Goal: Transaction & Acquisition: Purchase product/service

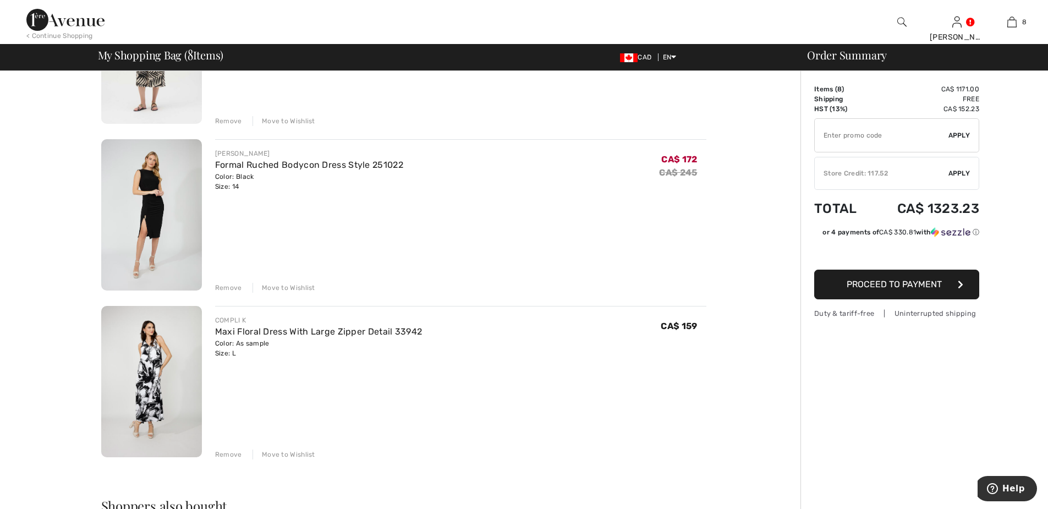
scroll to position [1045, 0]
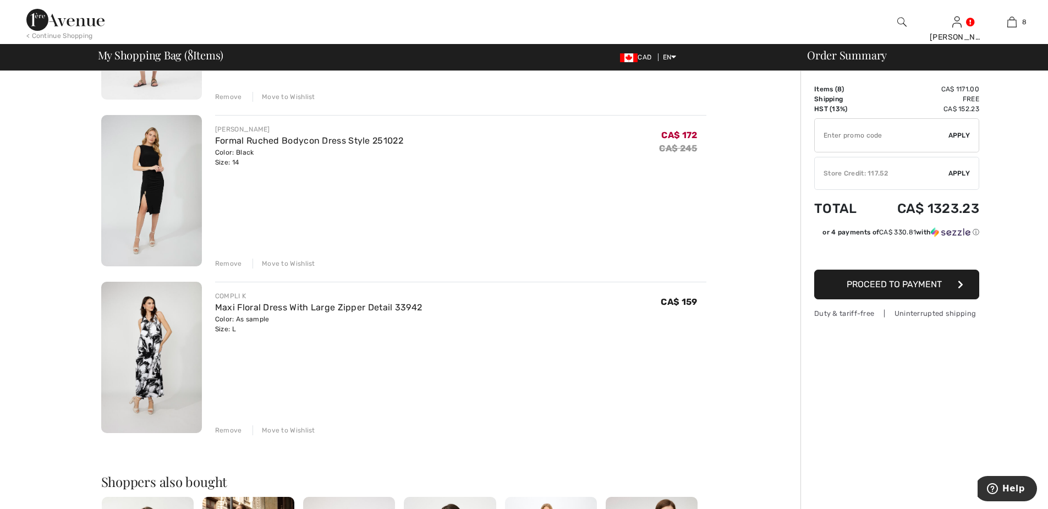
click at [160, 190] on img at bounding box center [151, 190] width 101 height 151
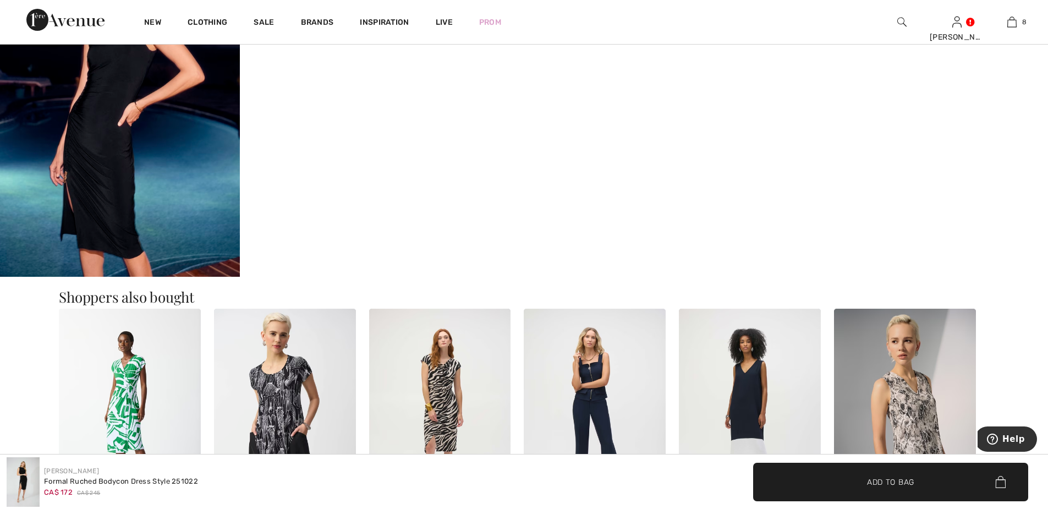
scroll to position [880, 0]
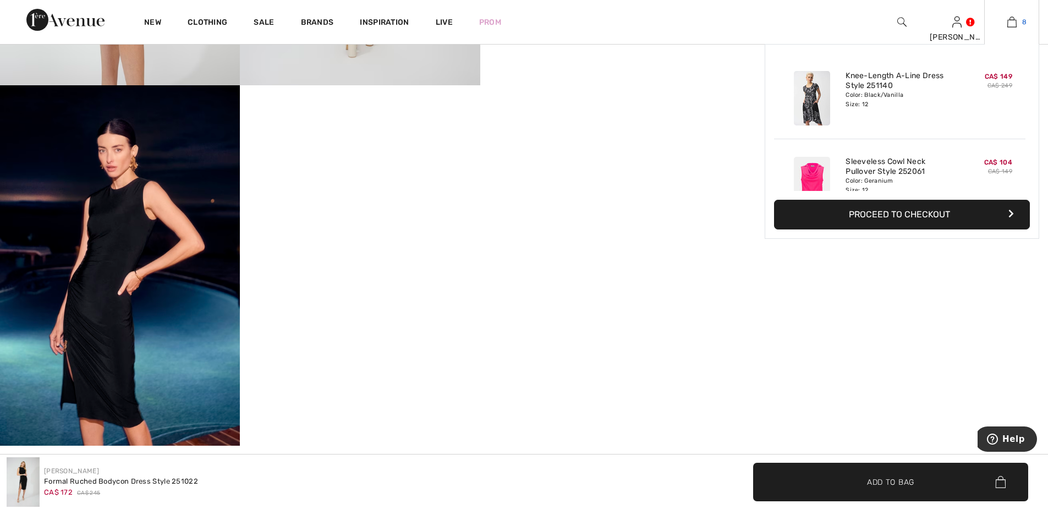
click at [1013, 21] on img at bounding box center [1011, 21] width 9 height 13
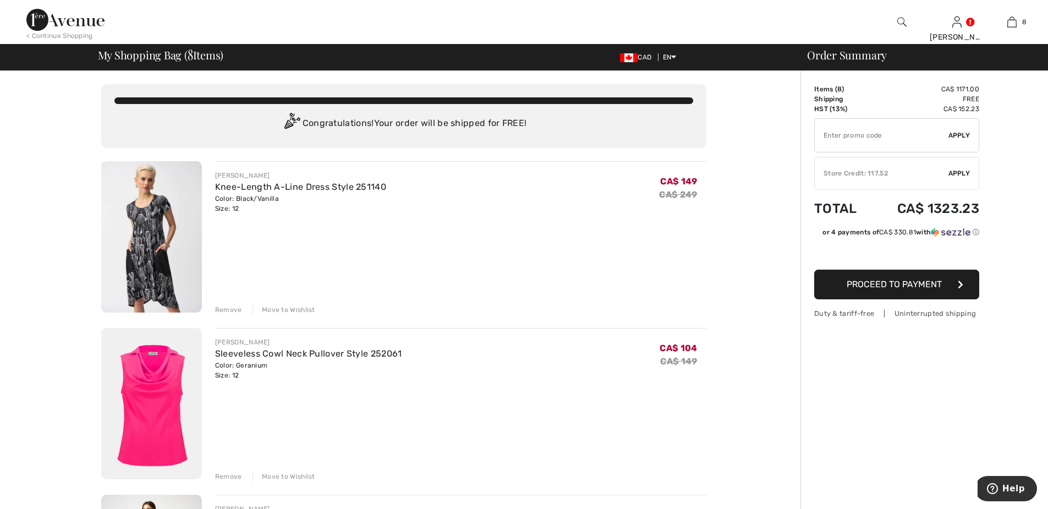
click at [152, 219] on img at bounding box center [151, 236] width 101 height 151
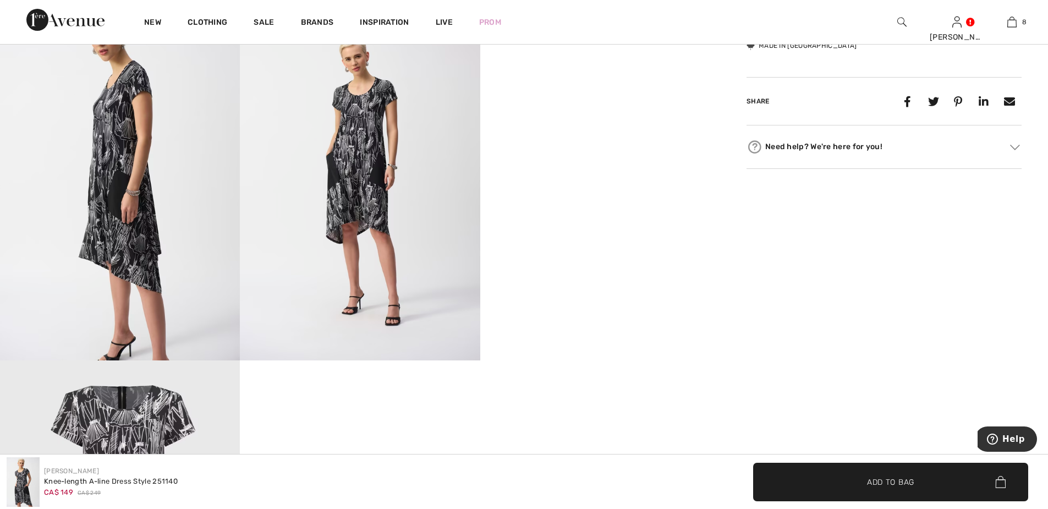
scroll to position [275, 0]
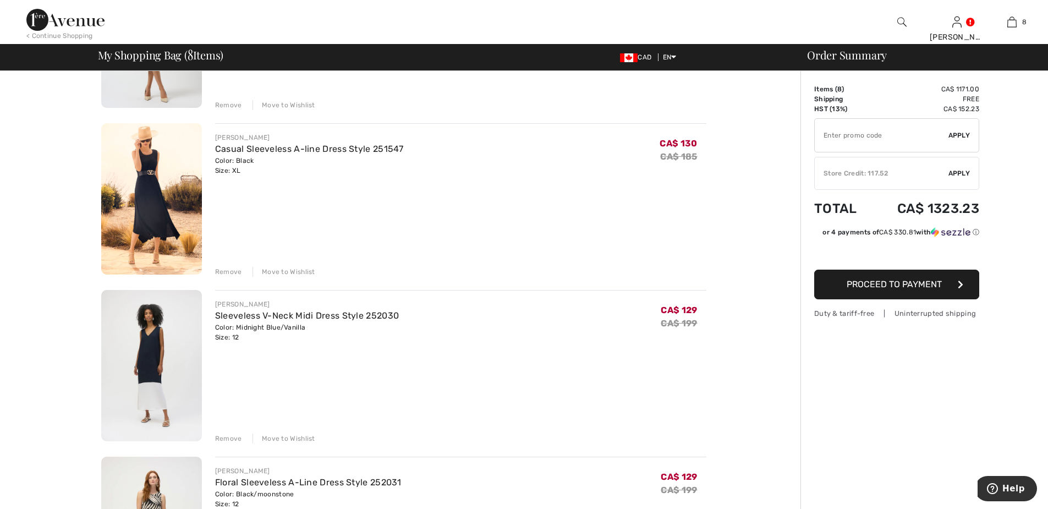
scroll to position [550, 0]
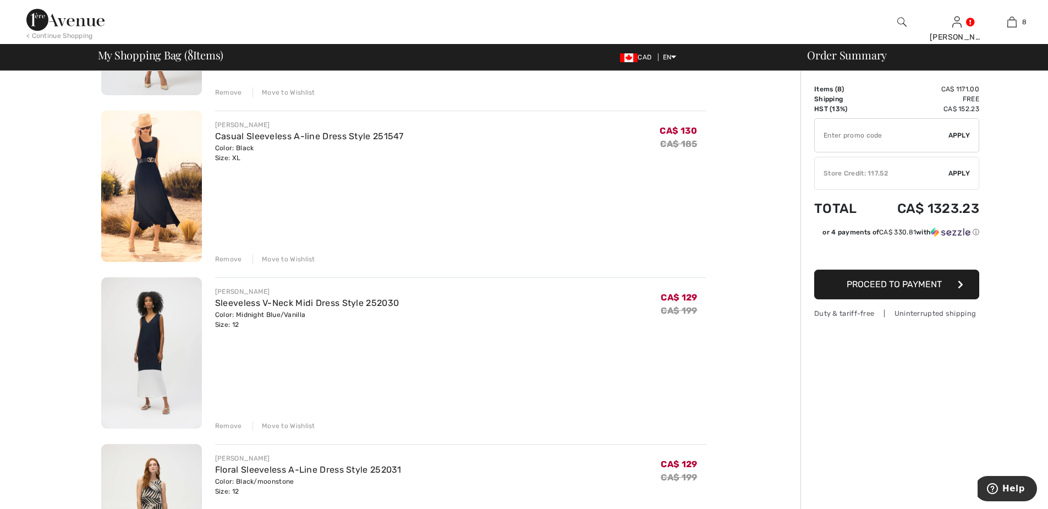
click at [151, 185] on img at bounding box center [151, 186] width 101 height 151
click at [144, 162] on img at bounding box center [151, 186] width 101 height 151
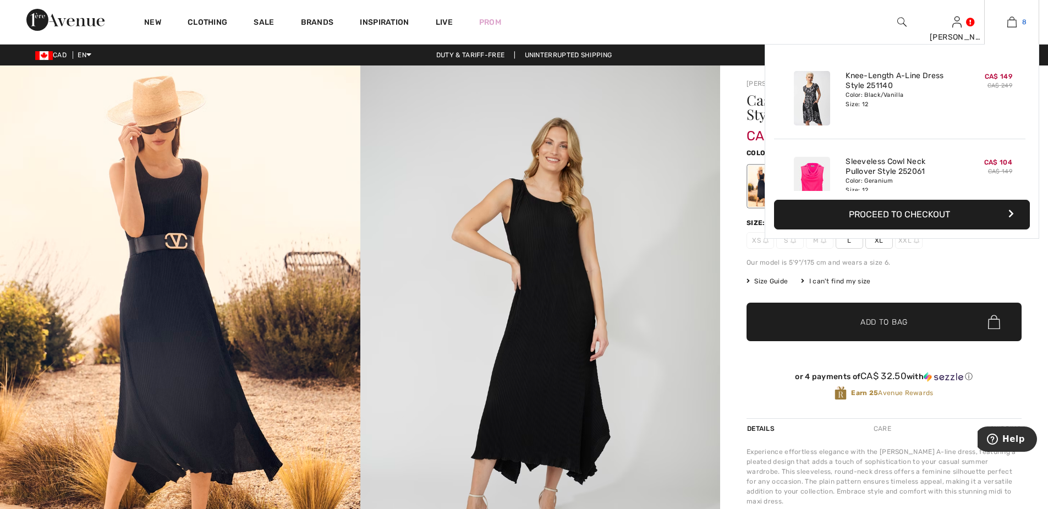
click at [1010, 21] on img at bounding box center [1011, 21] width 9 height 13
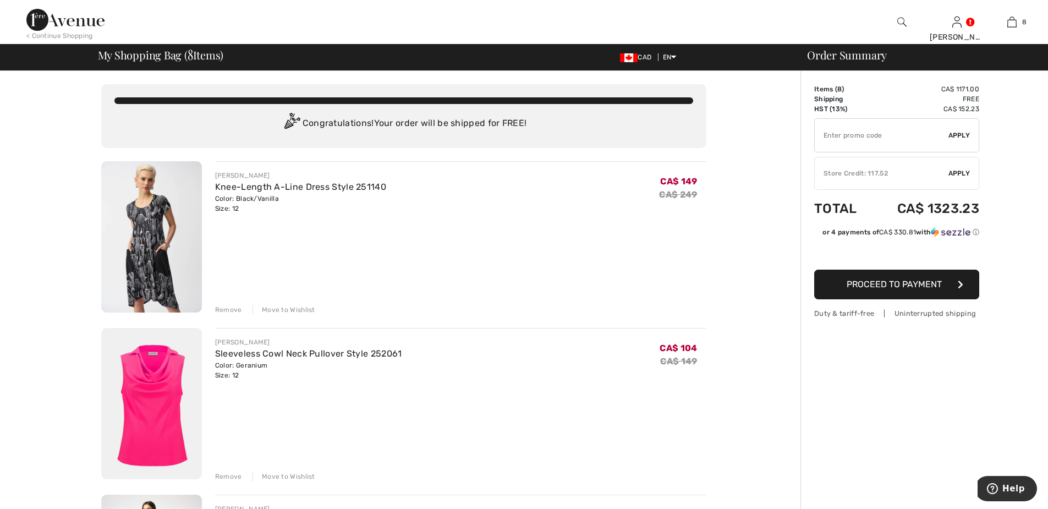
click at [227, 308] on div "Remove" at bounding box center [228, 310] width 27 height 10
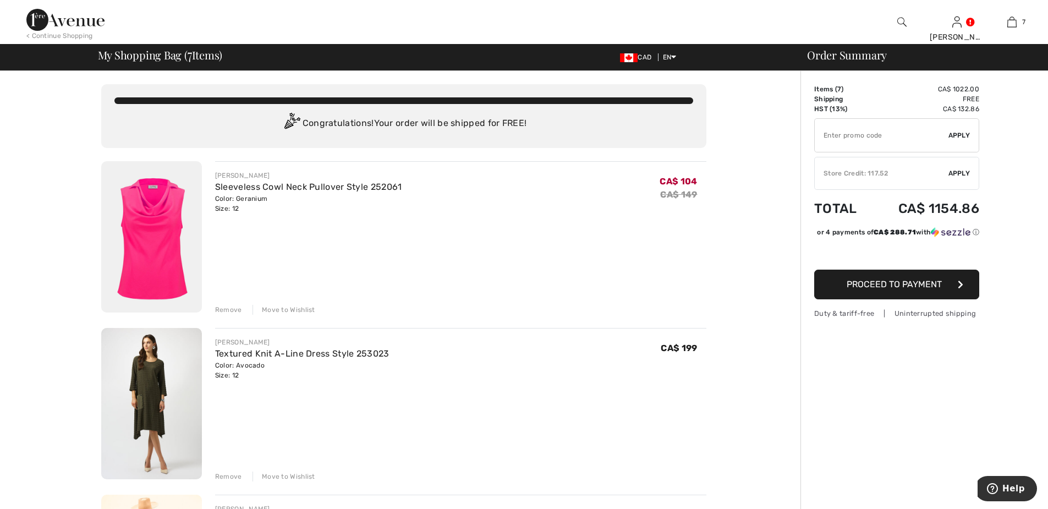
click at [229, 310] on div "Remove" at bounding box center [228, 310] width 27 height 10
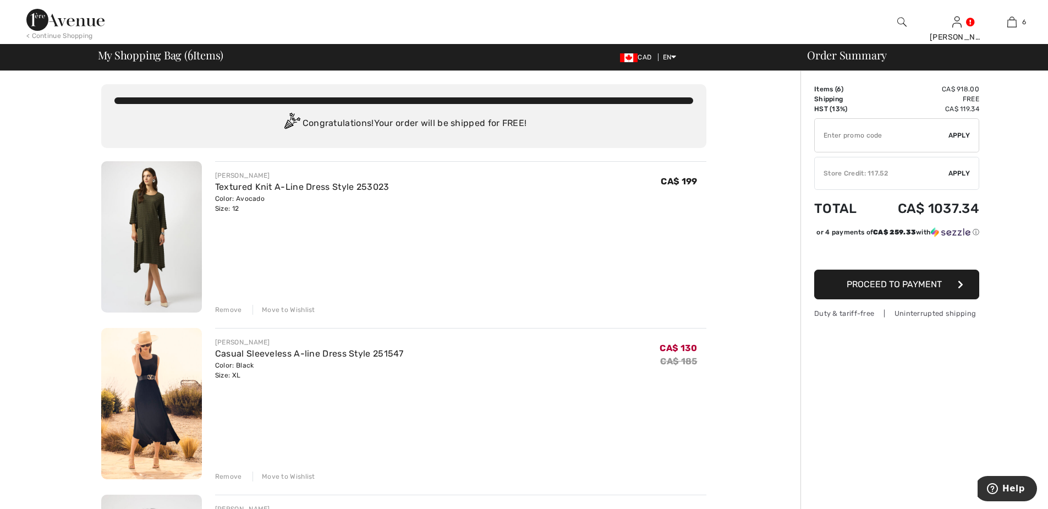
click at [224, 310] on div "Remove" at bounding box center [228, 310] width 27 height 10
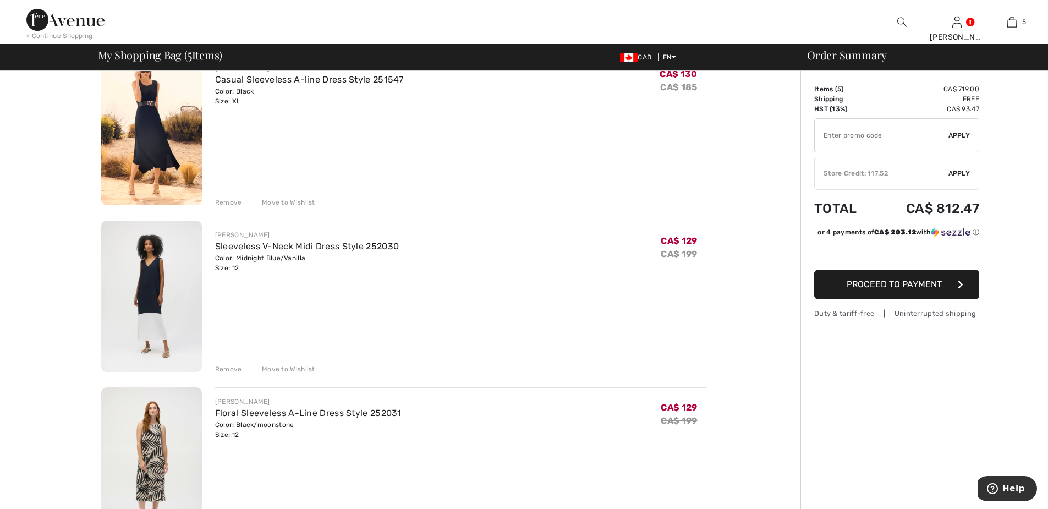
scroll to position [110, 0]
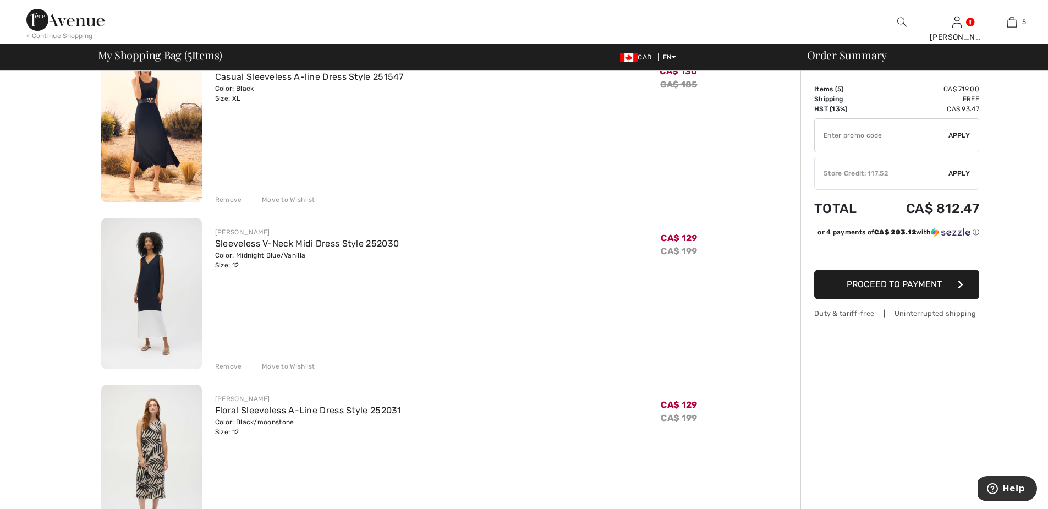
click at [230, 365] on div "Remove" at bounding box center [228, 366] width 27 height 10
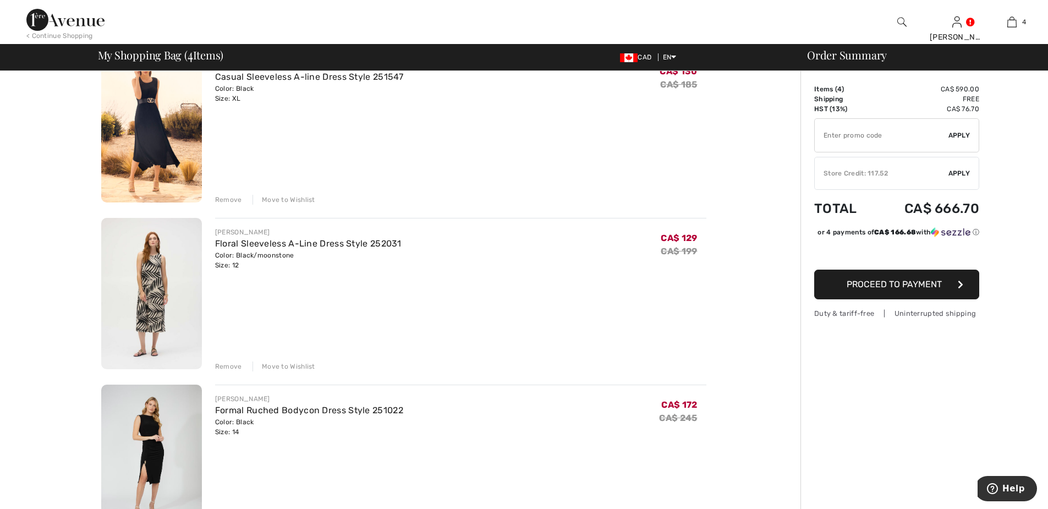
click at [228, 367] on div "Remove" at bounding box center [228, 366] width 27 height 10
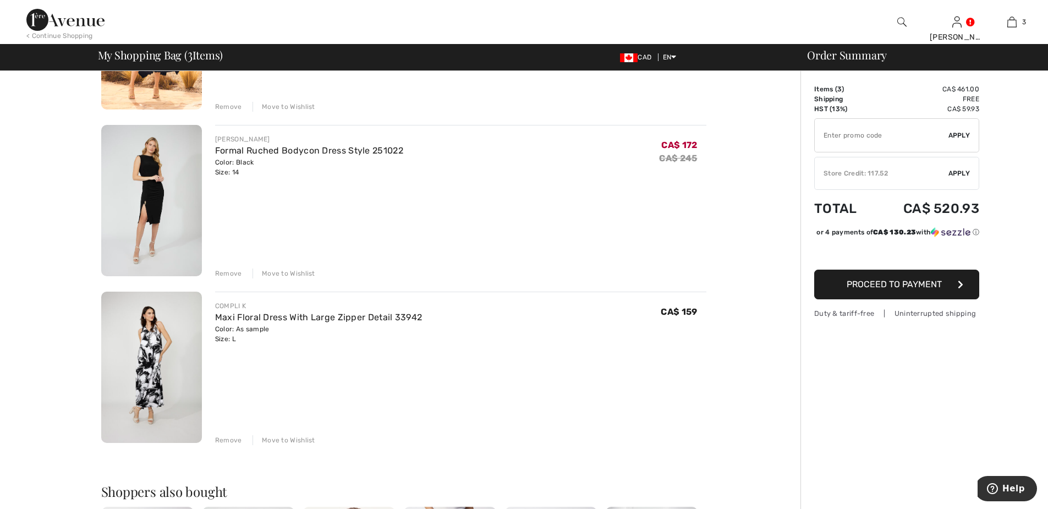
scroll to position [220, 0]
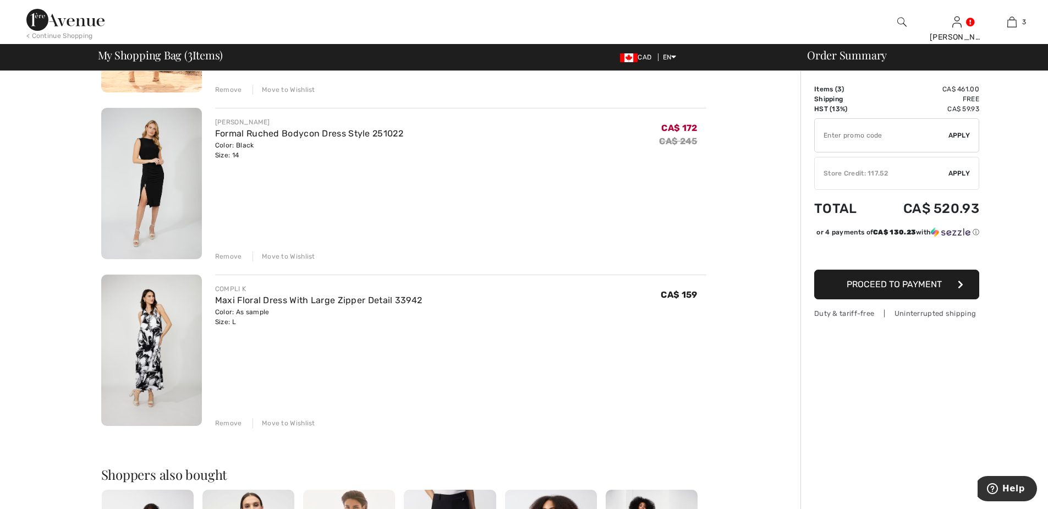
click at [231, 422] on div "Remove" at bounding box center [228, 423] width 27 height 10
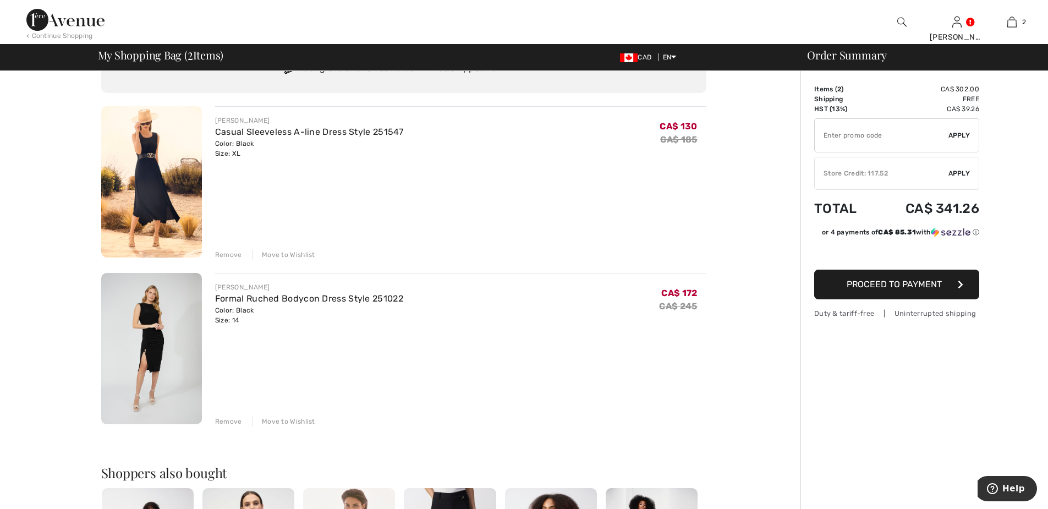
scroll to position [0, 0]
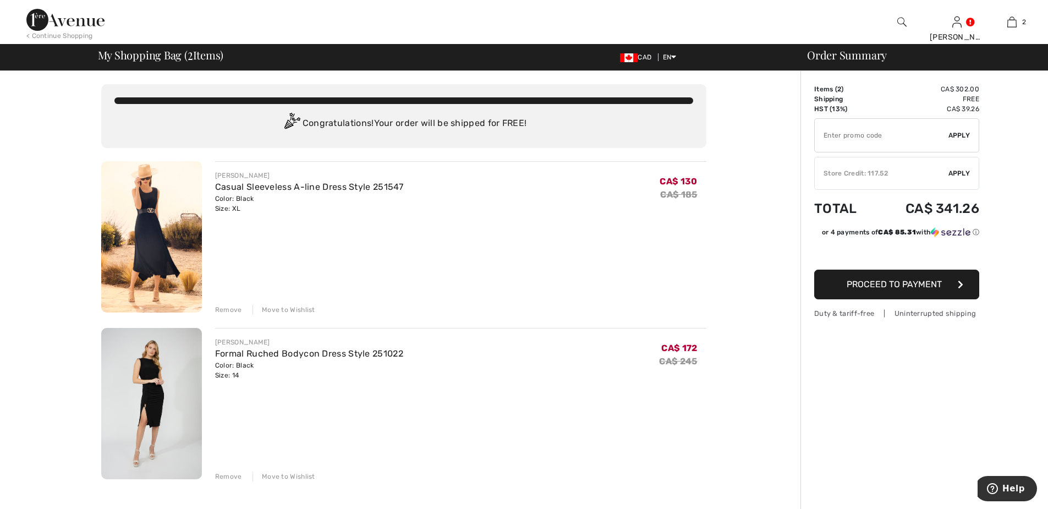
click at [232, 477] on div "Remove" at bounding box center [228, 476] width 27 height 10
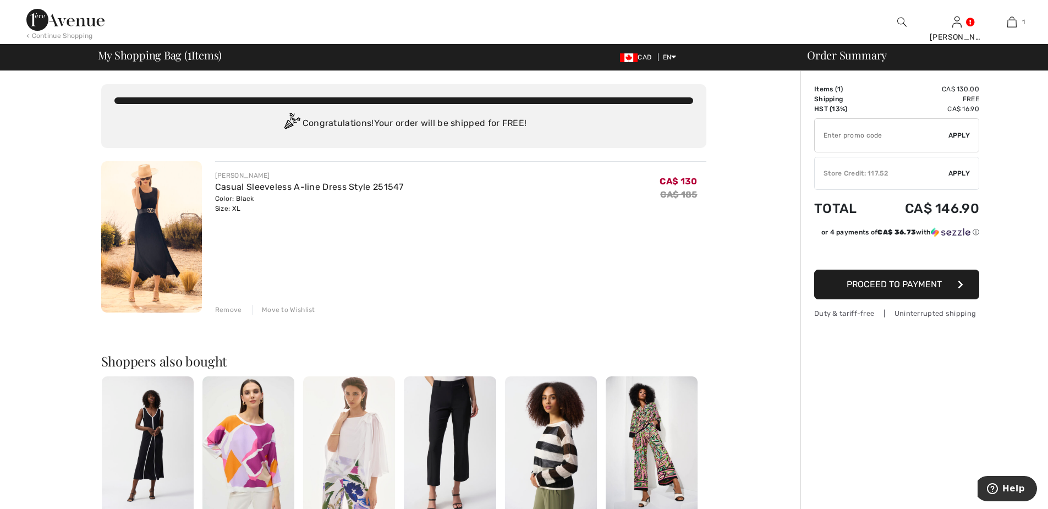
click at [152, 247] on img at bounding box center [151, 236] width 101 height 151
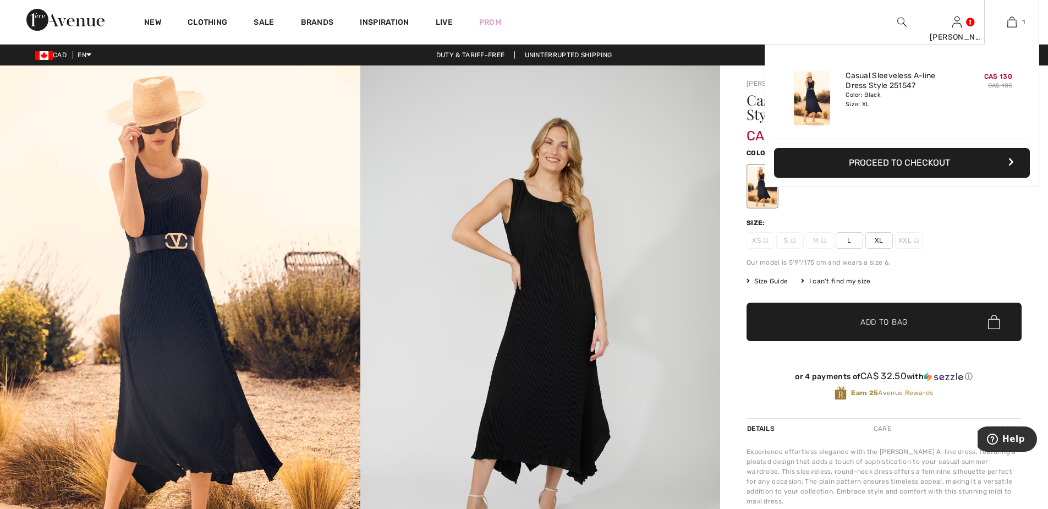
click at [895, 162] on button "Proceed to Checkout" at bounding box center [902, 163] width 256 height 30
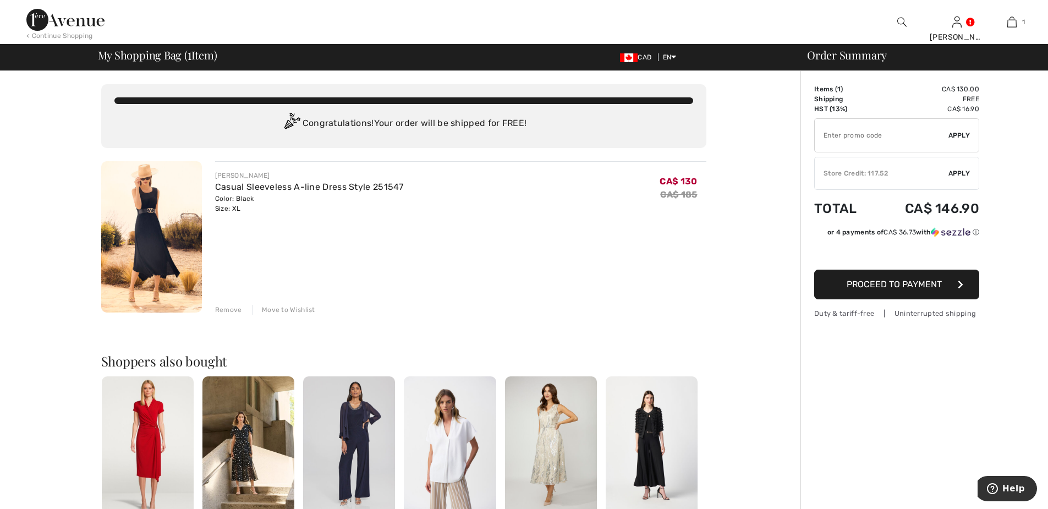
click at [846, 173] on div "Store Credit: 117.52" at bounding box center [881, 173] width 134 height 10
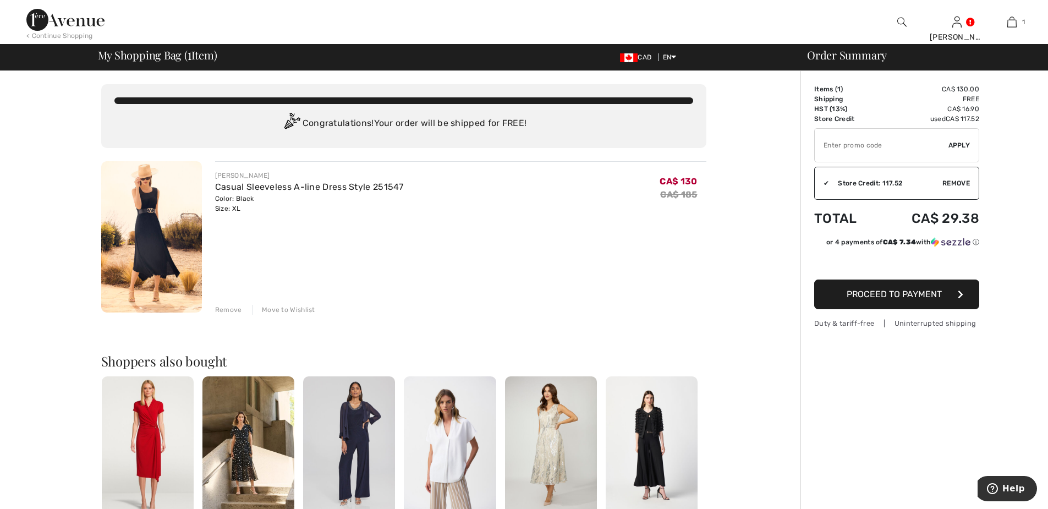
click at [146, 228] on img at bounding box center [151, 236] width 101 height 151
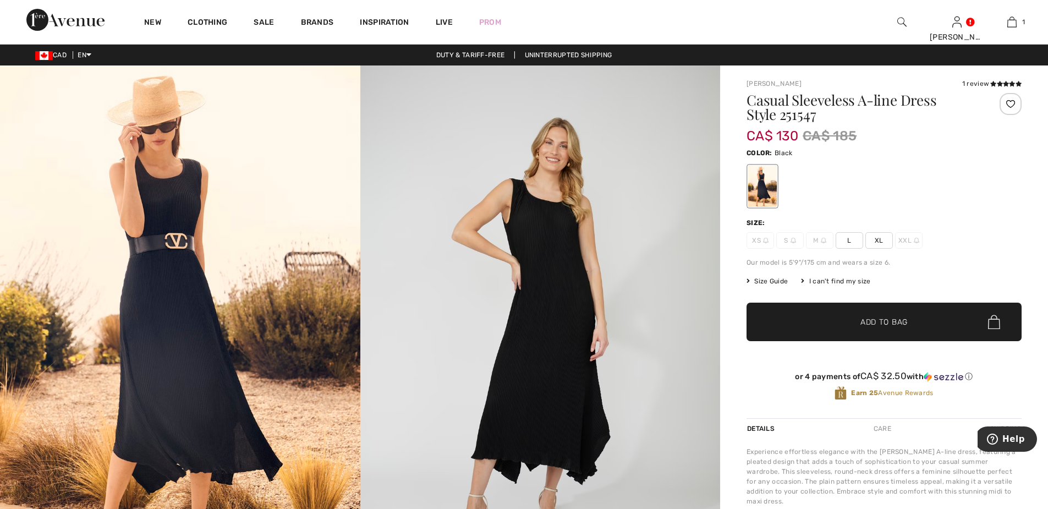
click at [568, 272] on img at bounding box center [540, 335] width 360 height 540
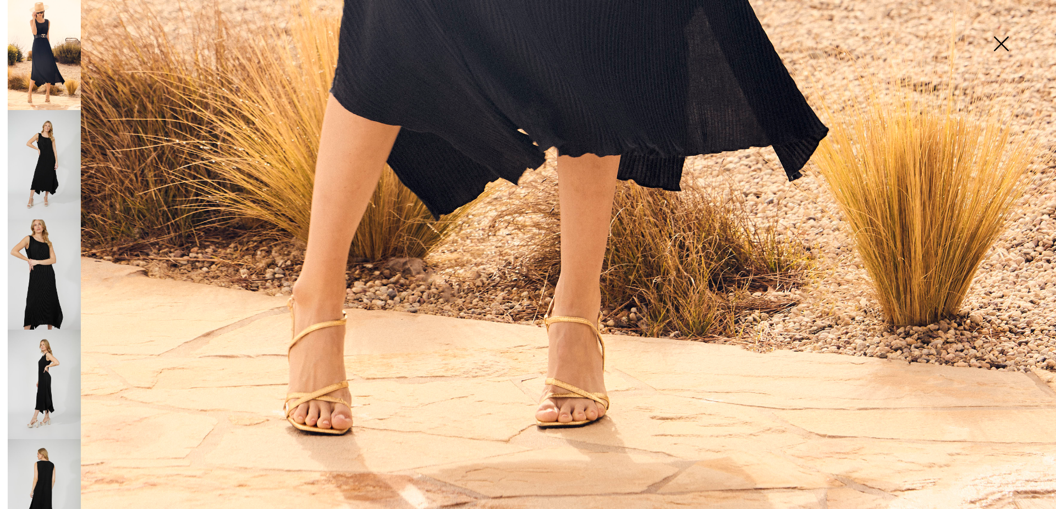
scroll to position [1063, 0]
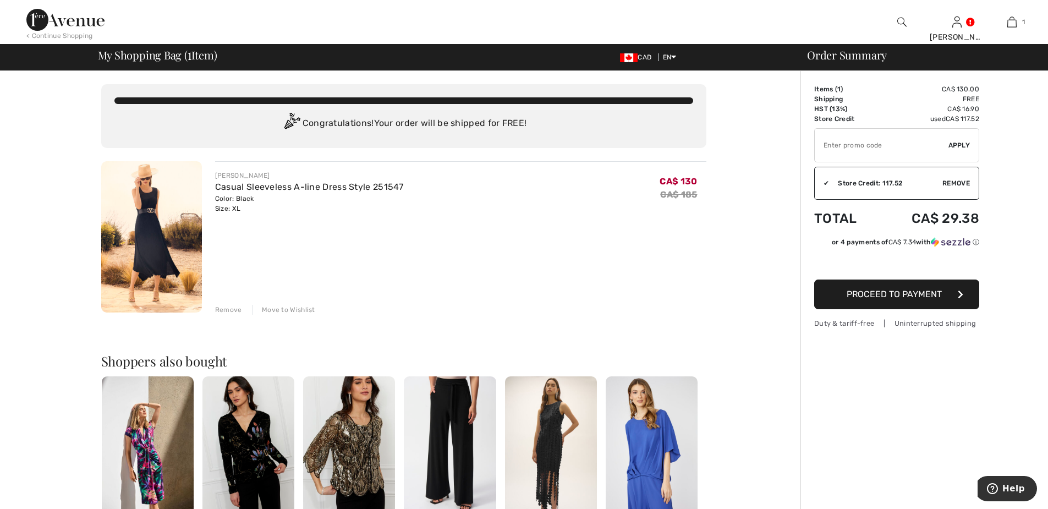
click at [147, 220] on img at bounding box center [151, 236] width 101 height 151
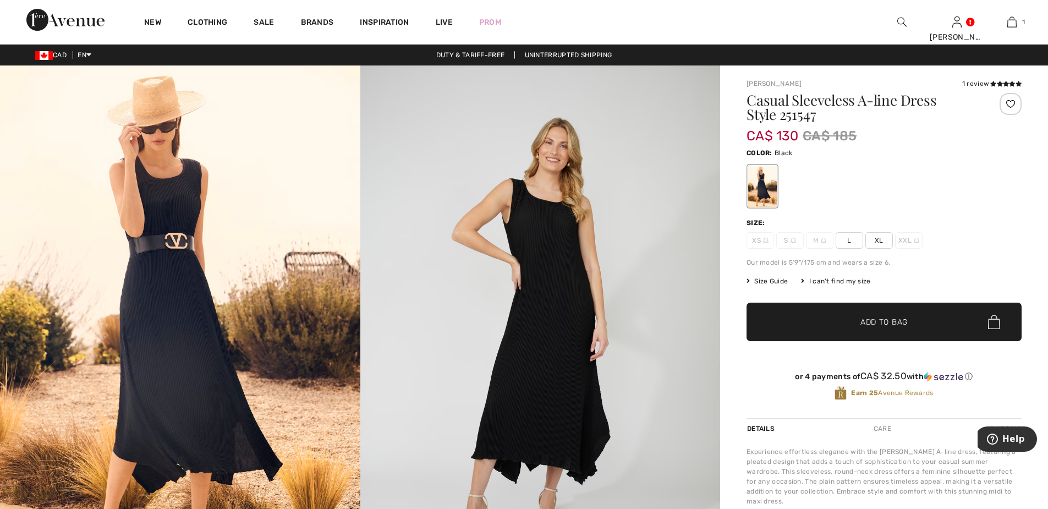
click at [571, 247] on img at bounding box center [540, 335] width 360 height 540
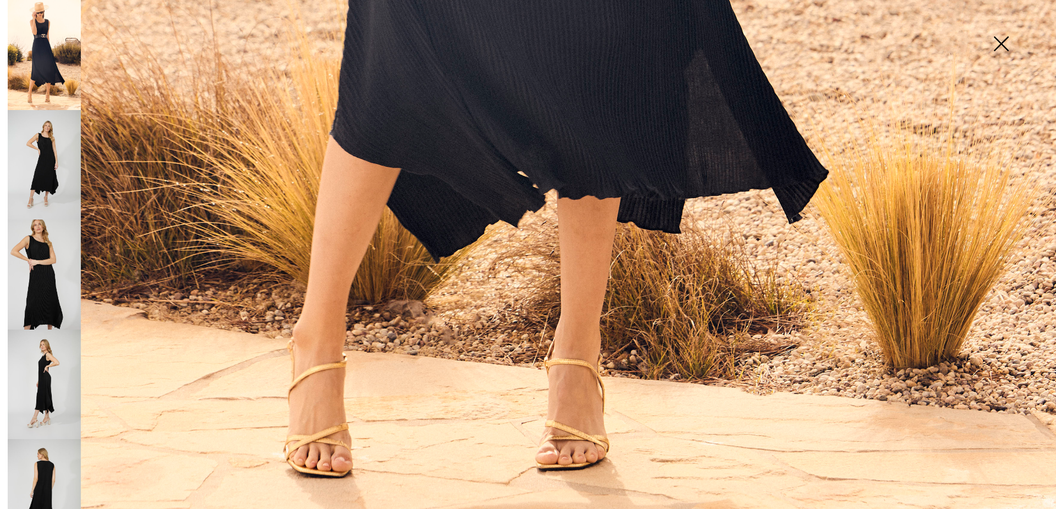
scroll to position [1063, 0]
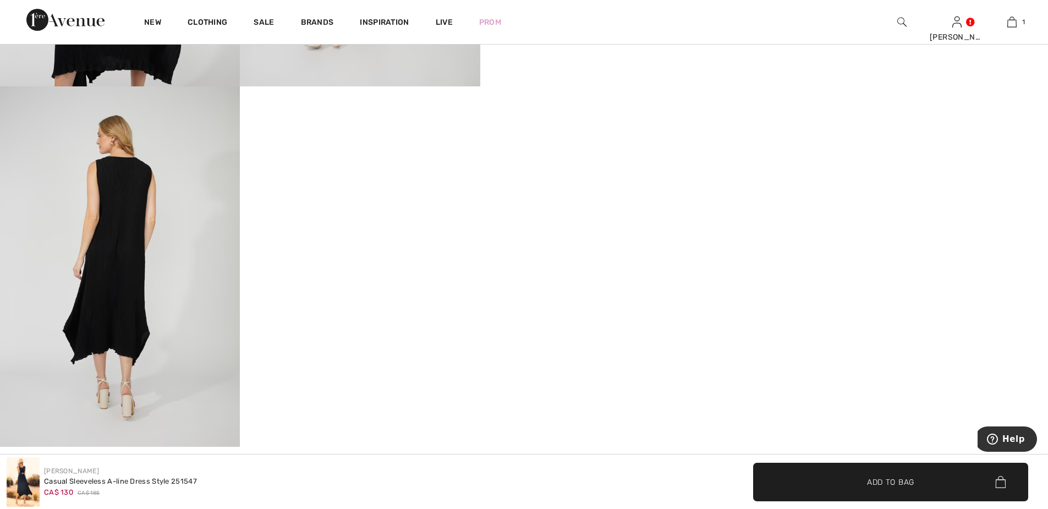
scroll to position [770, 0]
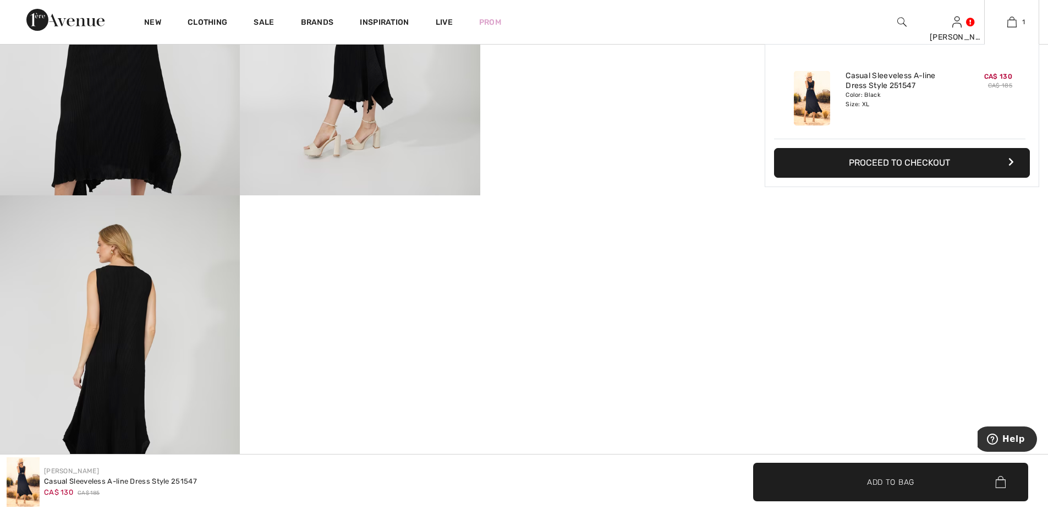
click at [919, 165] on button "Proceed to Checkout" at bounding box center [902, 163] width 256 height 30
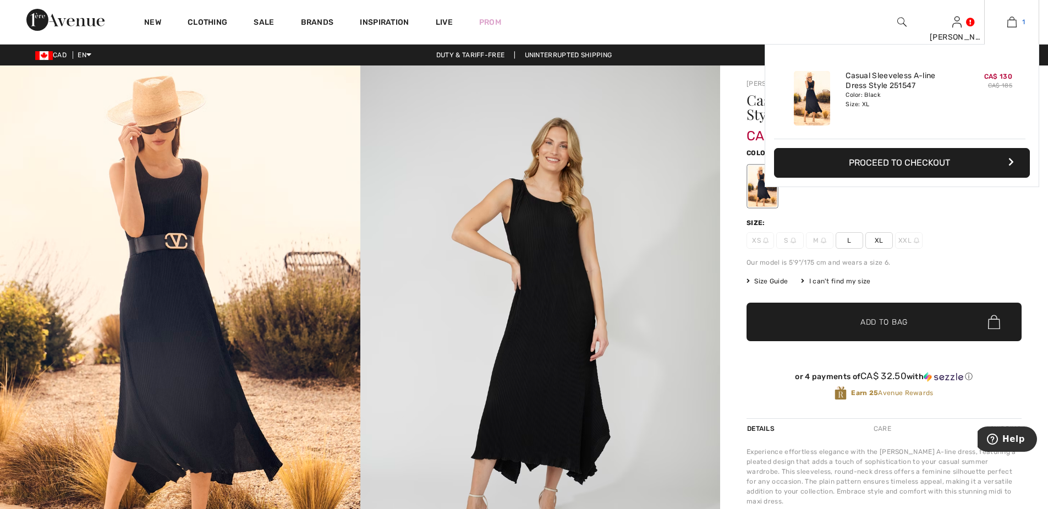
click at [1011, 20] on img at bounding box center [1011, 21] width 9 height 13
click at [911, 162] on button "Proceed to Checkout" at bounding box center [902, 163] width 256 height 30
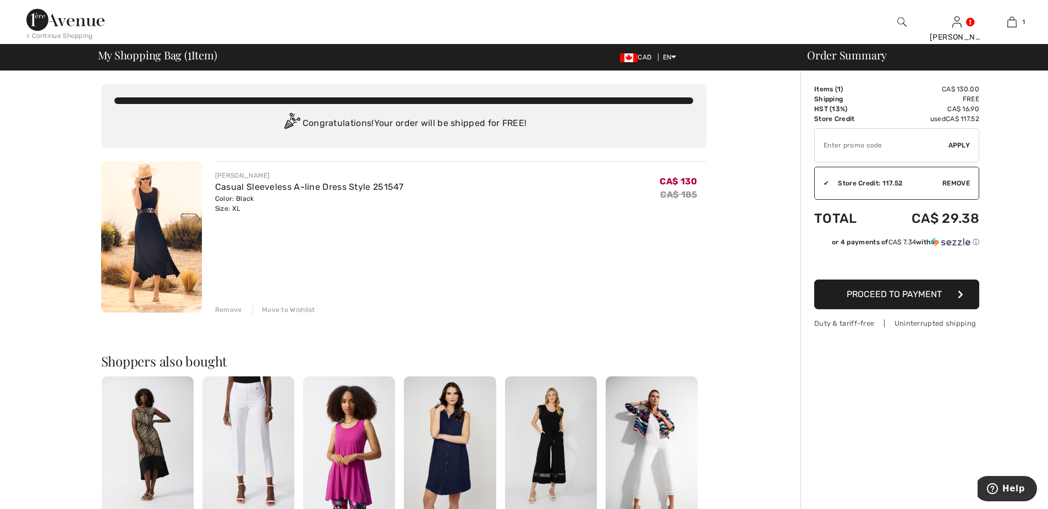
click at [889, 292] on span "Proceed to Payment" at bounding box center [893, 294] width 95 height 10
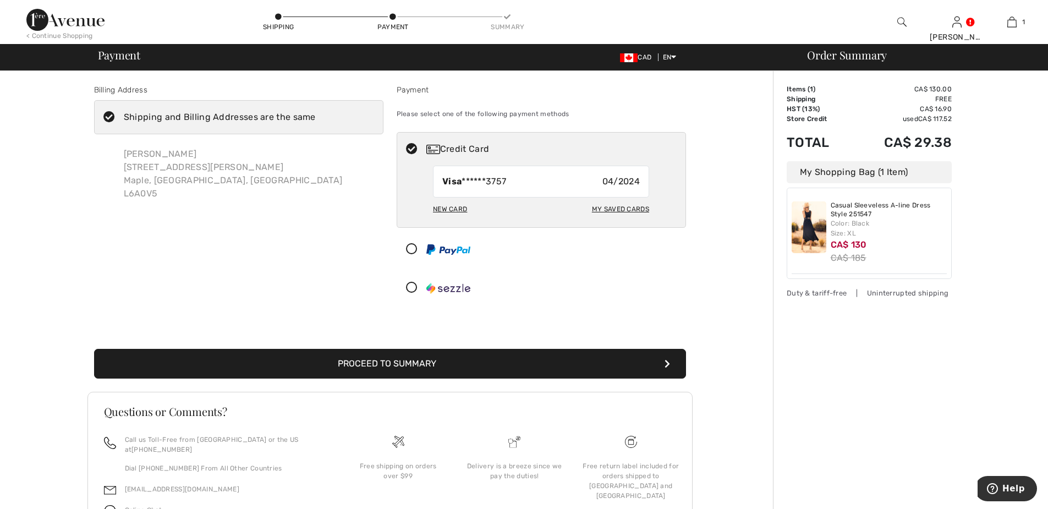
click at [394, 363] on button "Proceed to Summary" at bounding box center [390, 364] width 592 height 30
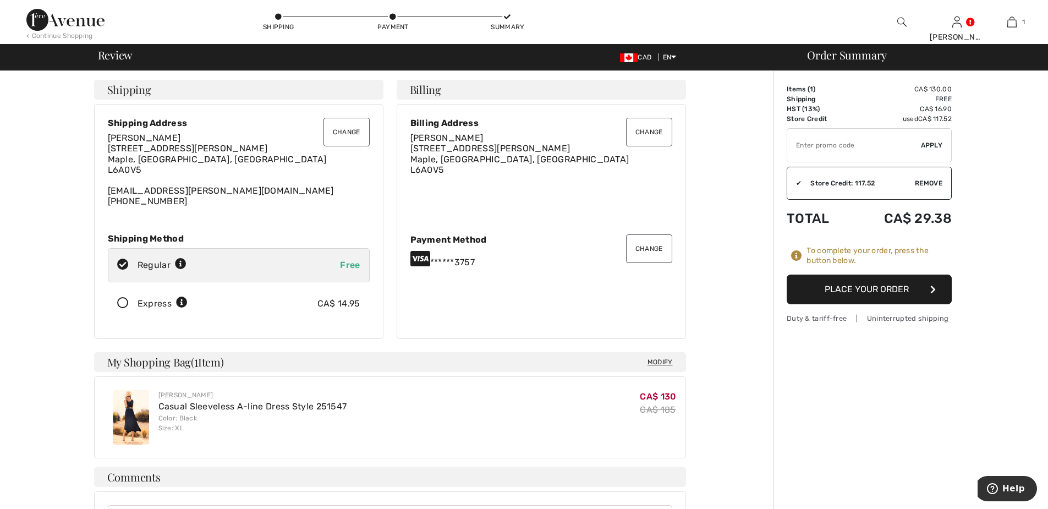
click at [851, 289] on button "Place Your Order" at bounding box center [868, 289] width 165 height 30
